Goal: Entertainment & Leisure: Consume media (video, audio)

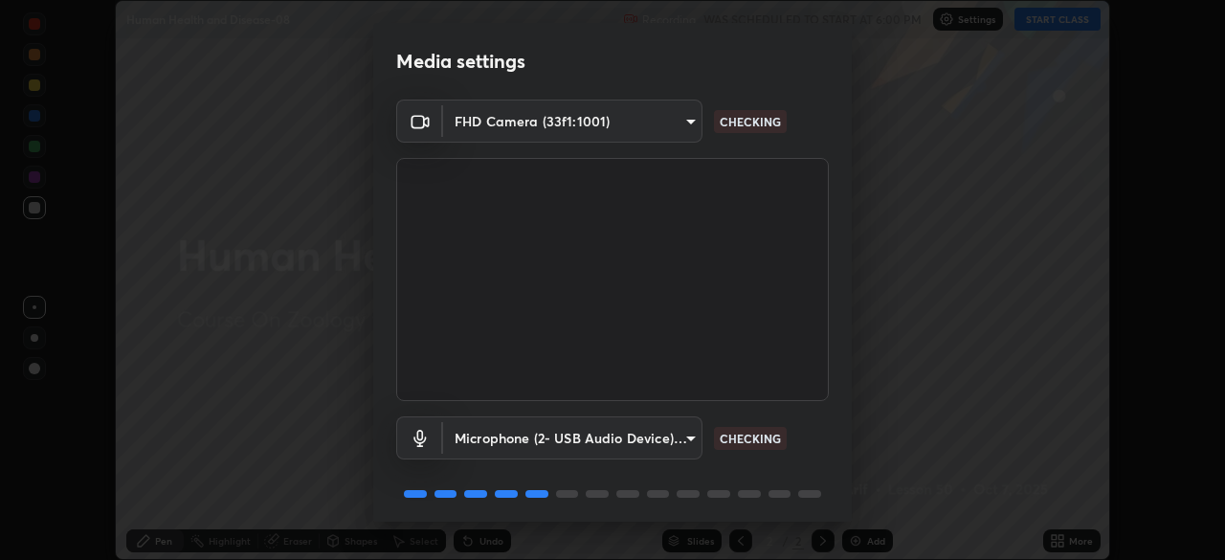
scroll to position [68, 0]
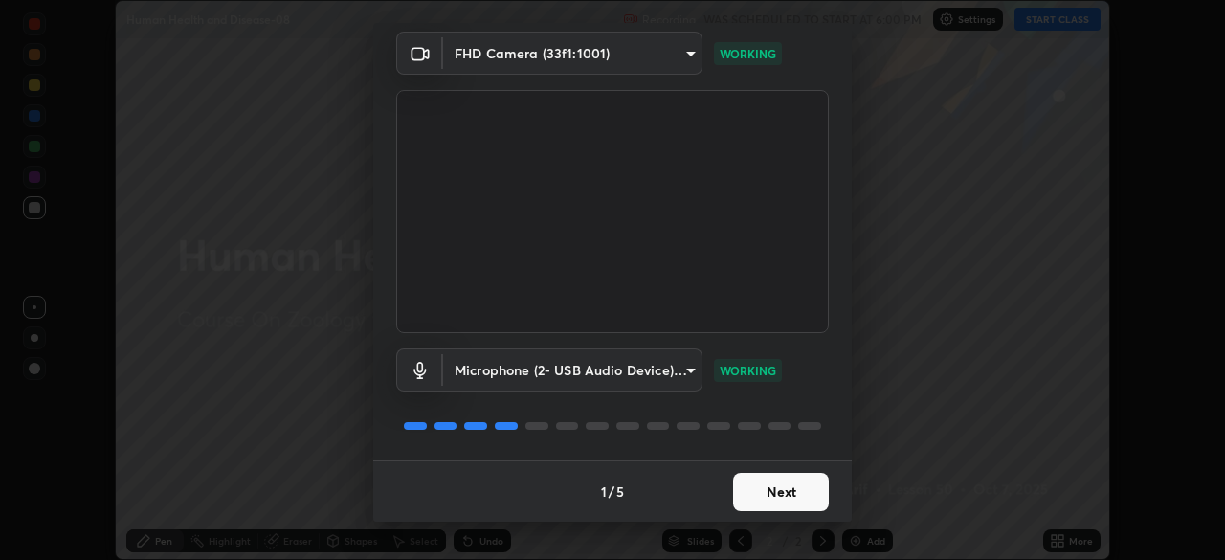
click at [785, 492] on button "Next" at bounding box center [781, 492] width 96 height 38
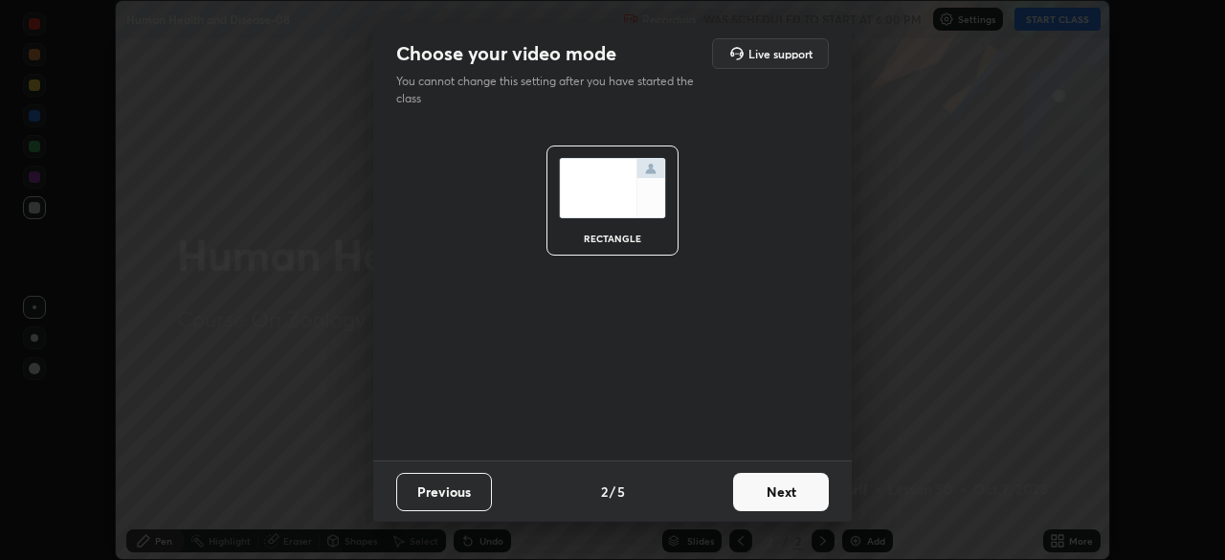
click at [786, 496] on button "Next" at bounding box center [781, 492] width 96 height 38
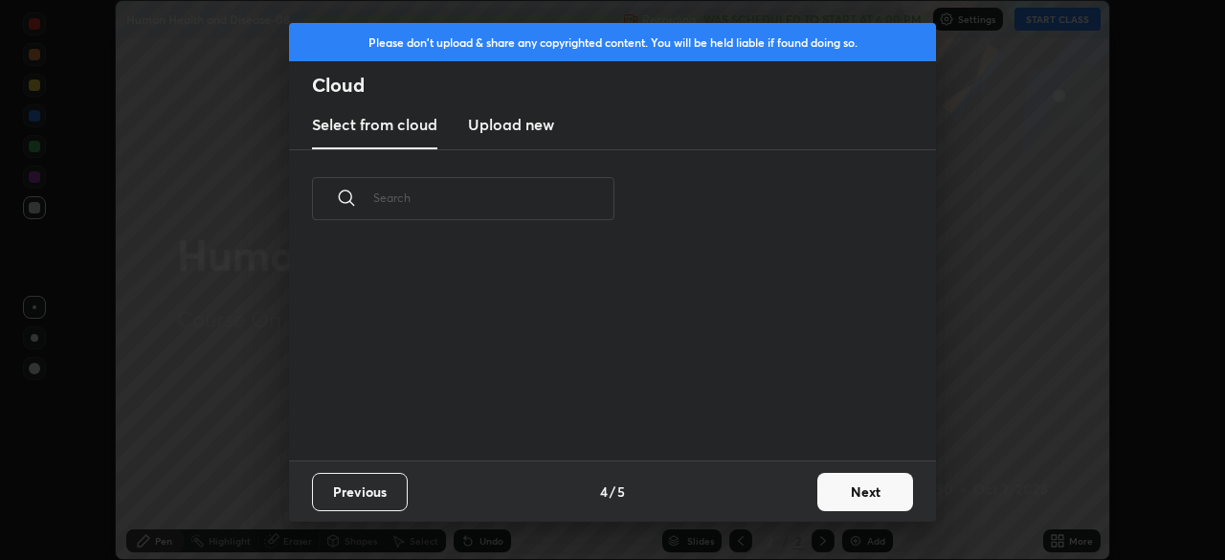
click at [804, 494] on div "Previous 4 / 5 Next" at bounding box center [612, 490] width 647 height 61
click at [863, 497] on button "Next" at bounding box center [866, 492] width 96 height 38
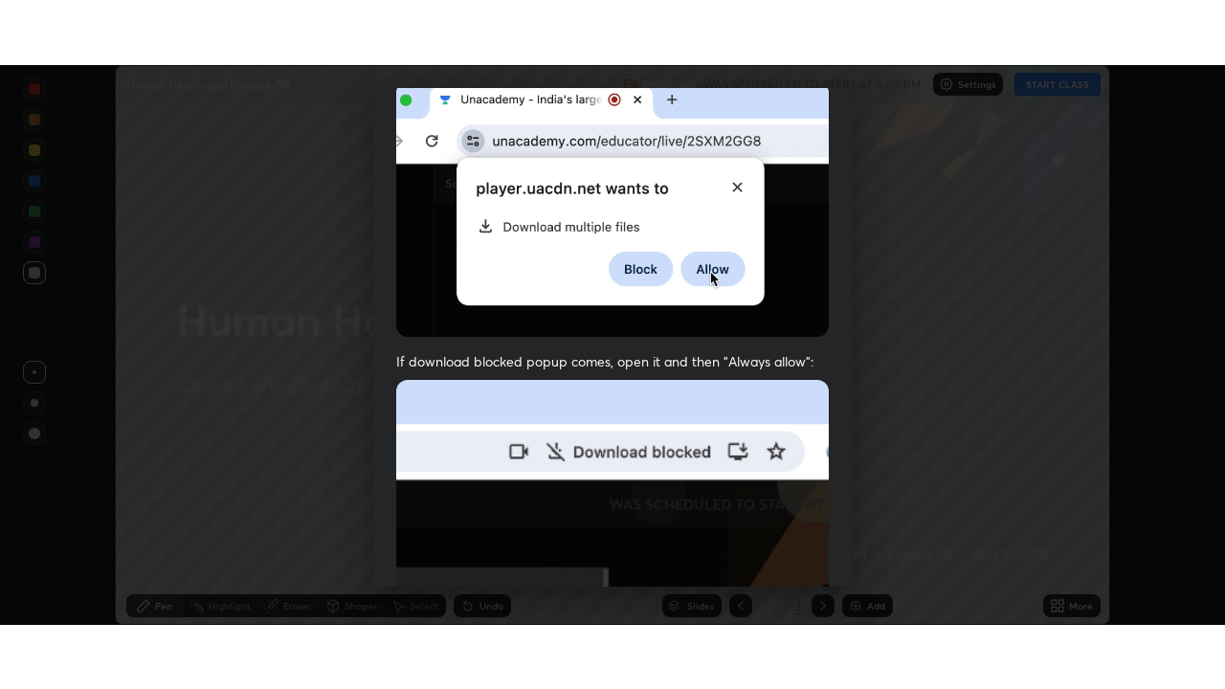
scroll to position [459, 0]
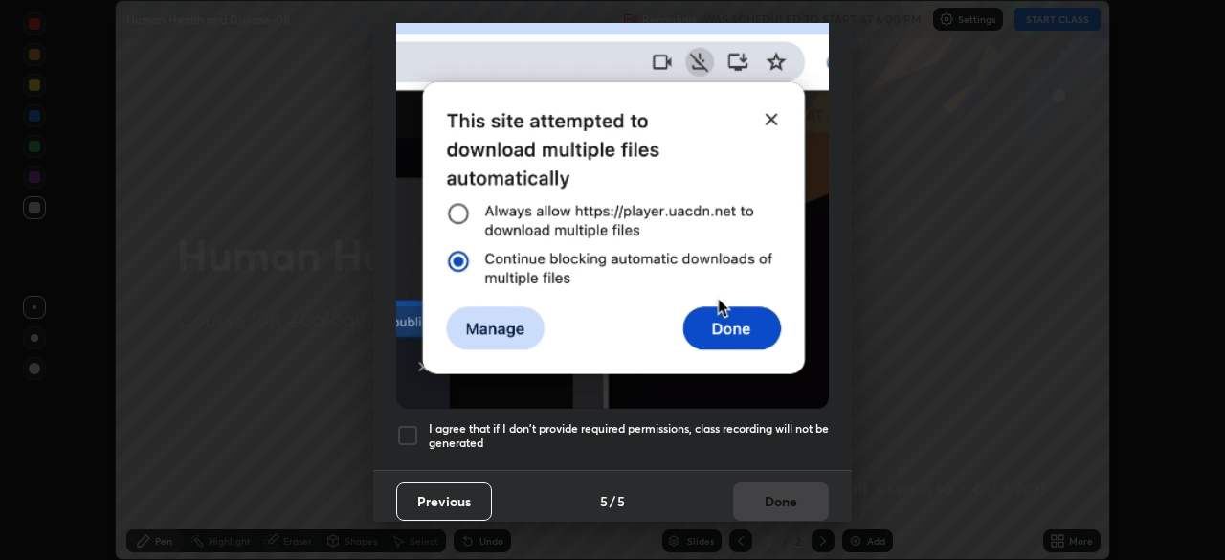
click at [706, 421] on h5 "I agree that if I don't provide required permissions, class recording will not …" at bounding box center [629, 436] width 400 height 30
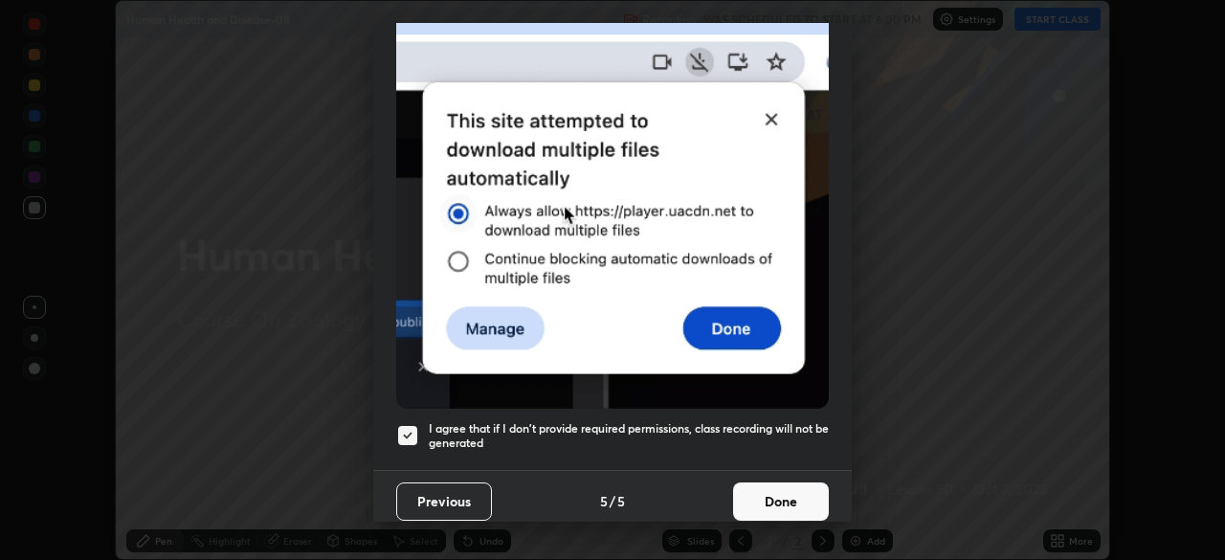
click at [752, 491] on button "Done" at bounding box center [781, 501] width 96 height 38
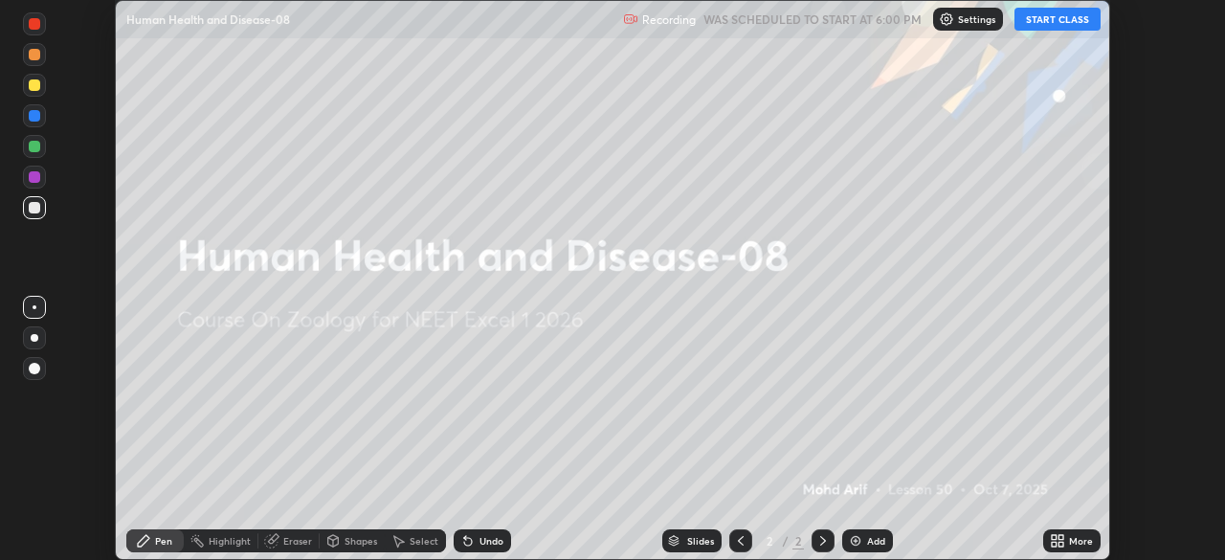
click at [1091, 538] on div "More" at bounding box center [1081, 541] width 24 height 10
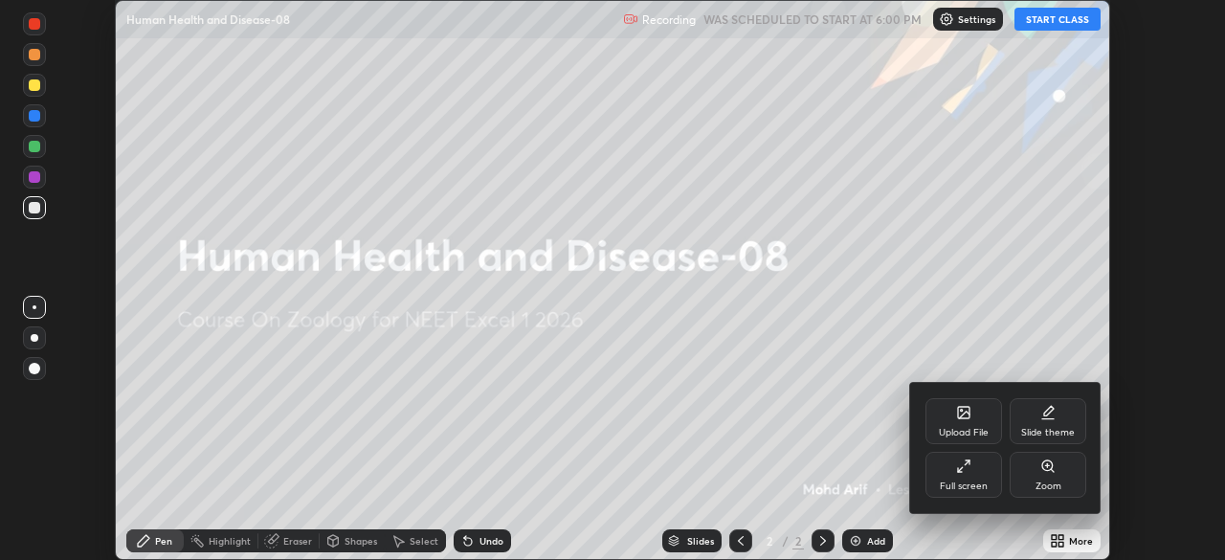
click at [978, 492] on div "Full screen" at bounding box center [964, 475] width 77 height 46
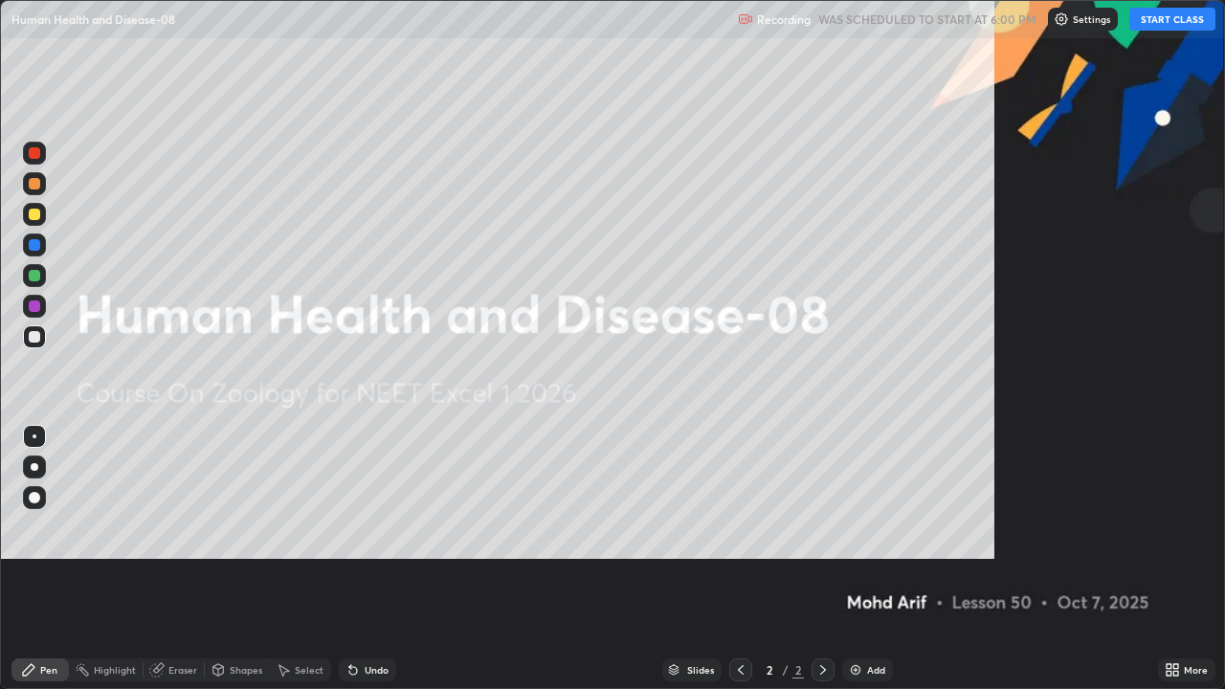
scroll to position [689, 1225]
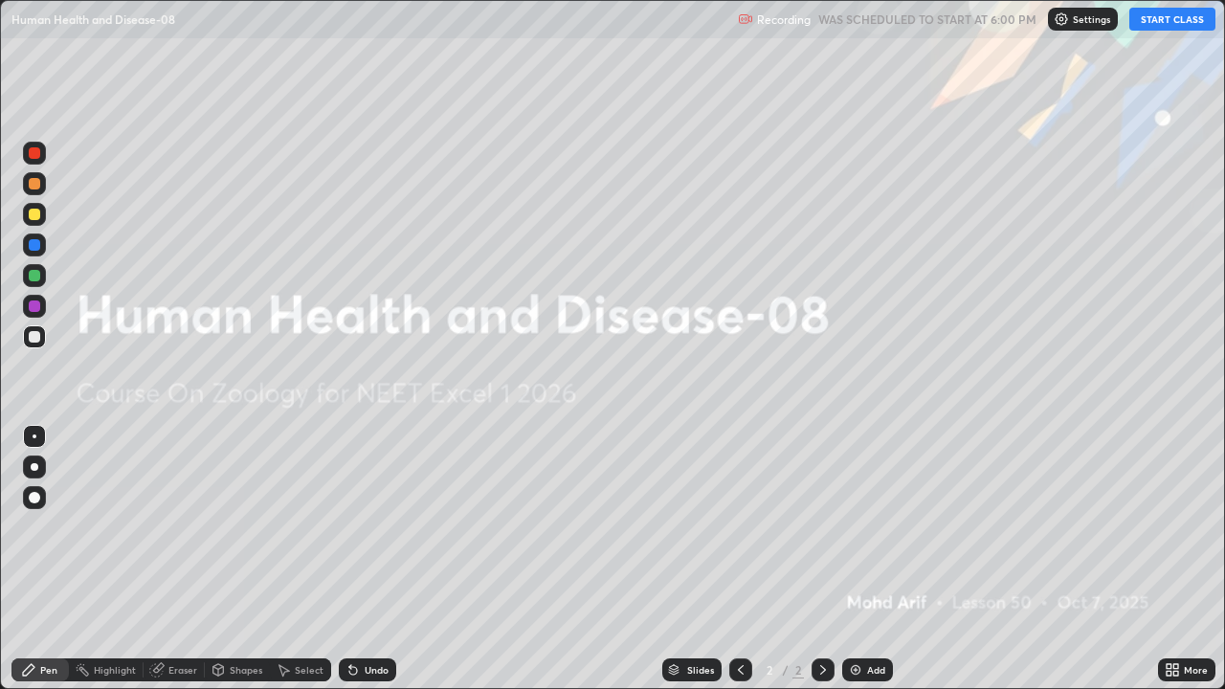
click at [1182, 20] on button "START CLASS" at bounding box center [1173, 19] width 86 height 23
click at [868, 559] on div "Add" at bounding box center [876, 670] width 18 height 10
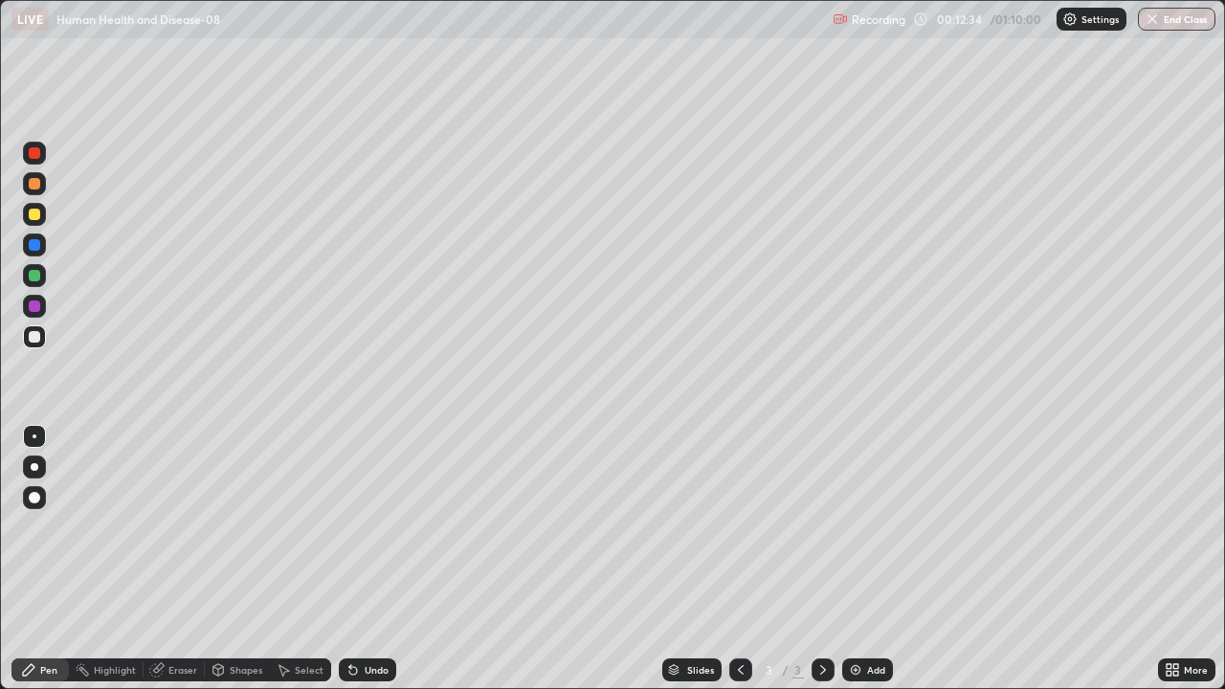
click at [867, 559] on div "Add" at bounding box center [876, 670] width 18 height 10
click at [42, 466] on div at bounding box center [34, 467] width 23 height 23
click at [34, 215] on div at bounding box center [34, 214] width 11 height 11
click at [36, 273] on div at bounding box center [34, 275] width 11 height 11
click at [860, 559] on img at bounding box center [855, 669] width 15 height 15
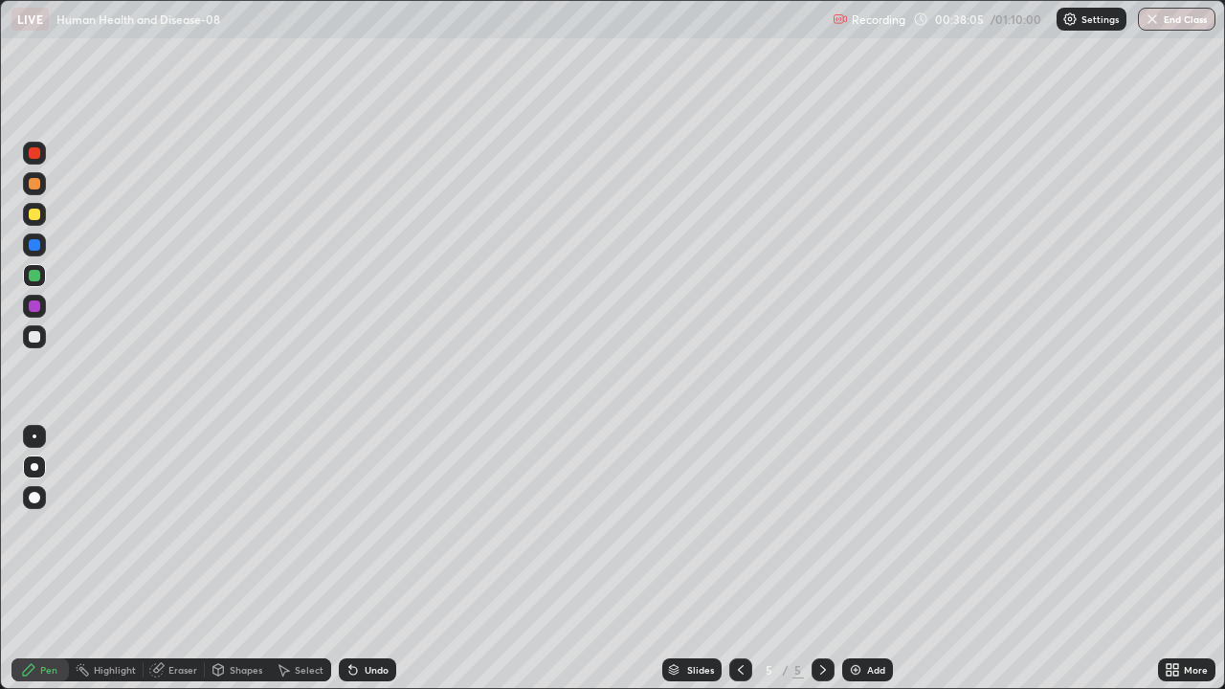
click at [32, 217] on div at bounding box center [34, 214] width 11 height 11
click at [1181, 21] on button "End Class" at bounding box center [1177, 19] width 78 height 23
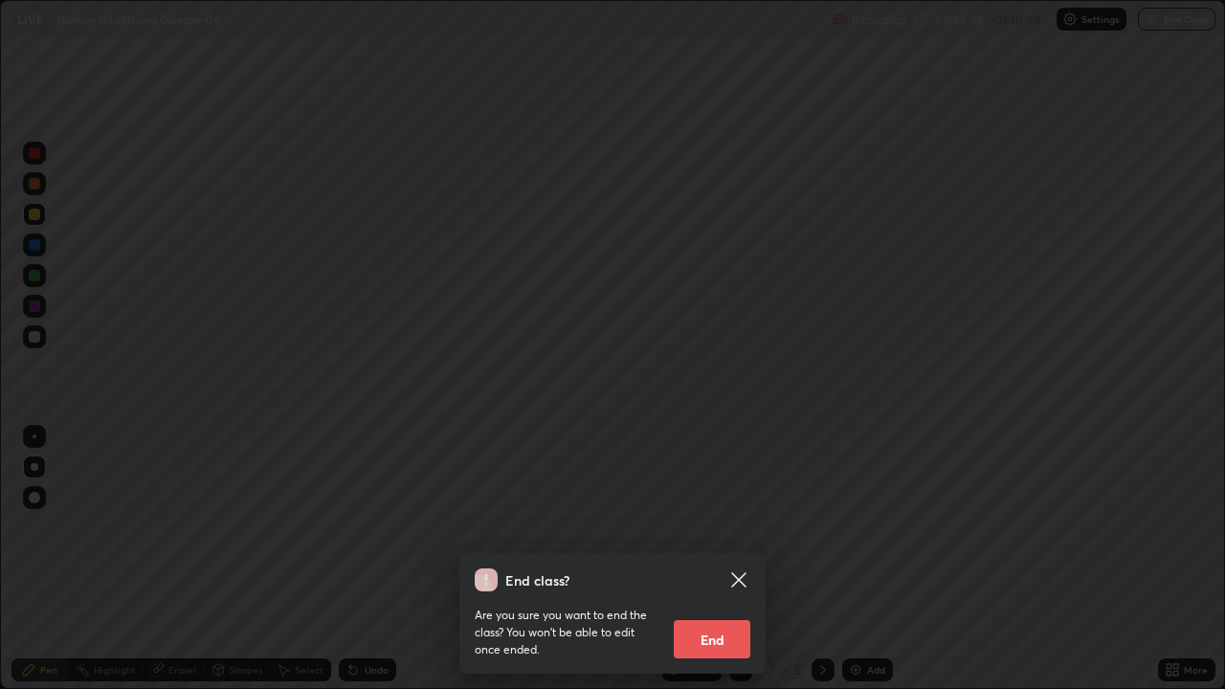
click at [729, 559] on button "End" at bounding box center [712, 639] width 77 height 38
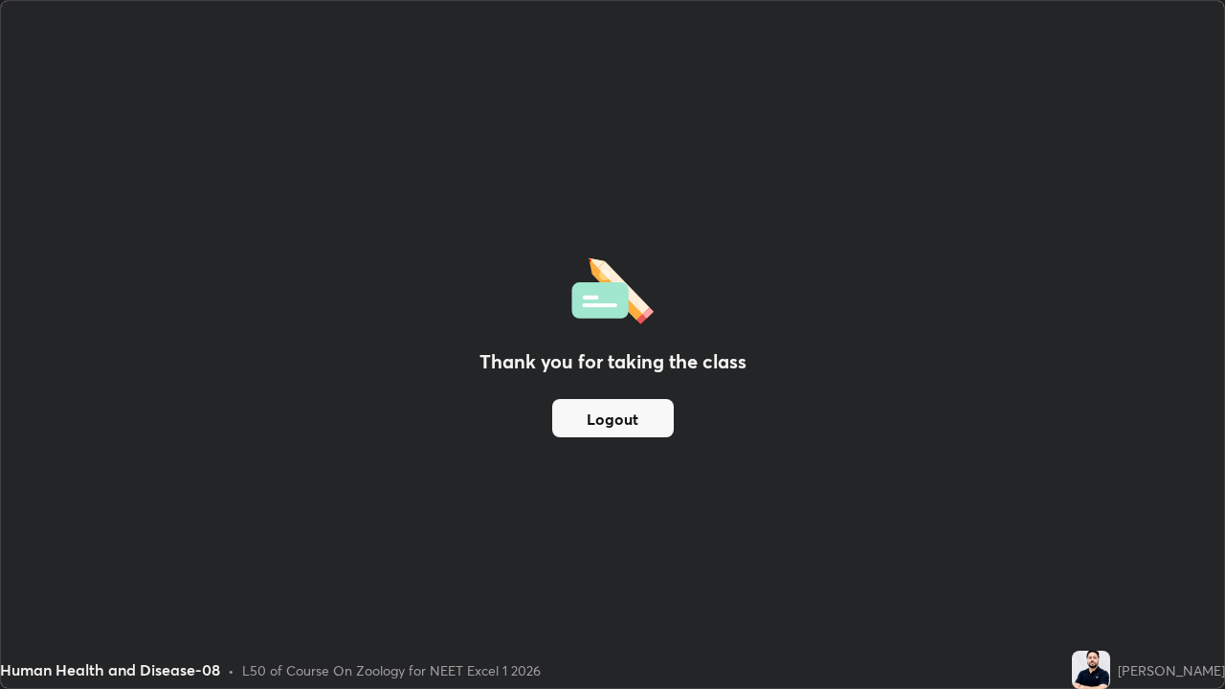
click at [273, 559] on div "L50 of Course On Zoology for NEET Excel 1 2026" at bounding box center [391, 671] width 299 height 20
click at [275, 559] on div "L50 of Course On Zoology for NEET Excel 1 2026" at bounding box center [391, 671] width 299 height 20
click at [613, 417] on button "Logout" at bounding box center [613, 418] width 122 height 38
click at [614, 418] on button "Logout" at bounding box center [613, 418] width 122 height 38
click at [293, 559] on div "Human Health and Disease-08 • L50 of Course On Zoology for NEET Excel 1 2026" at bounding box center [532, 670] width 1064 height 38
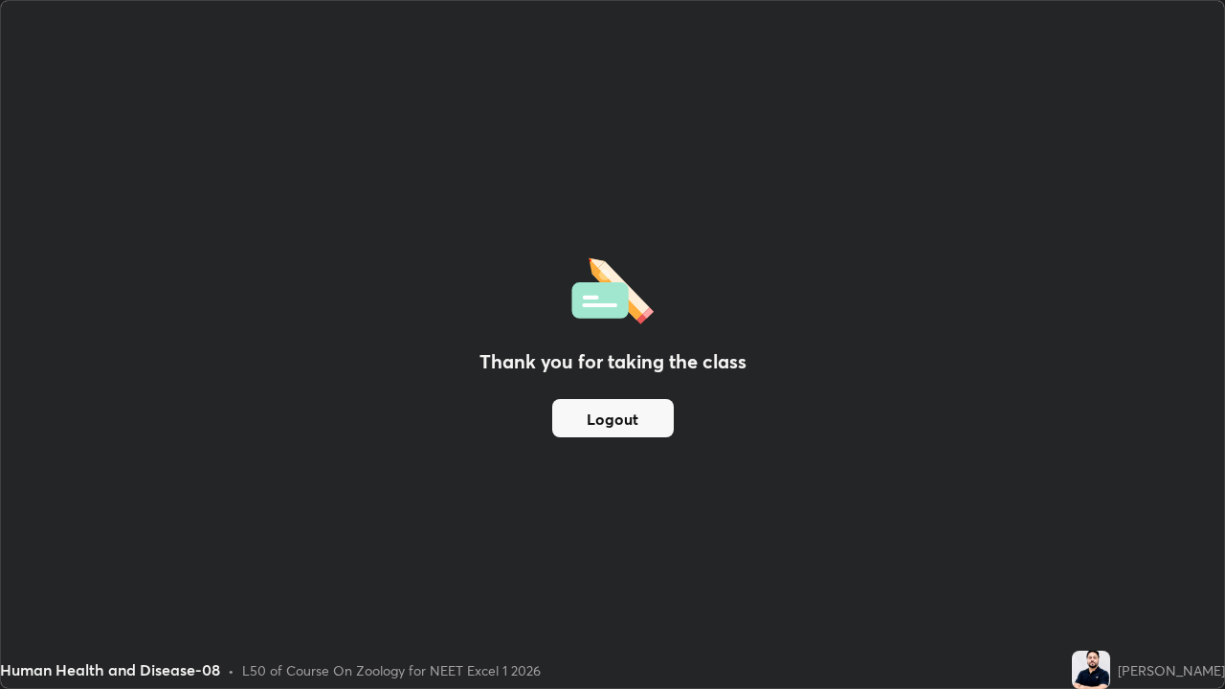
click at [619, 425] on button "Logout" at bounding box center [613, 418] width 122 height 38
